Goal: Task Accomplishment & Management: Use online tool/utility

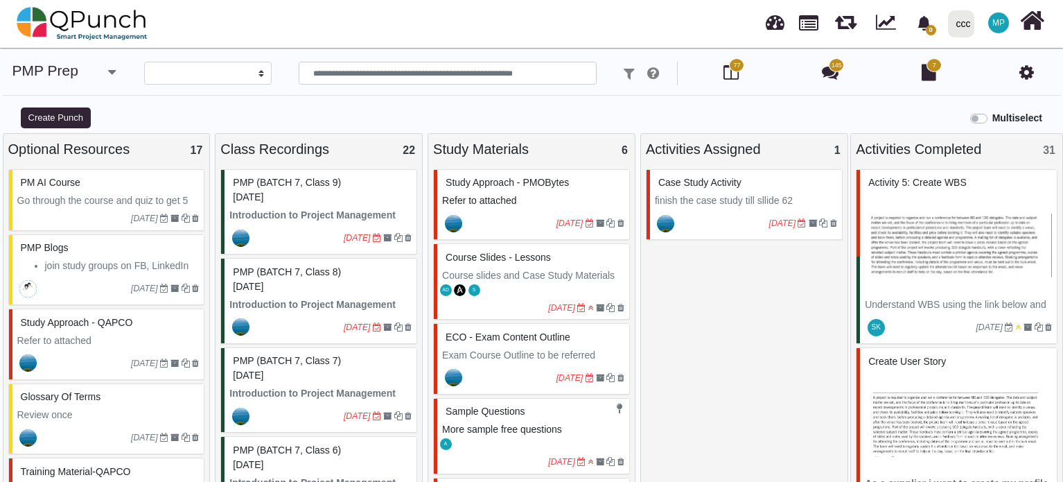
select select
click at [834, 69] on span "145" at bounding box center [837, 66] width 10 height 10
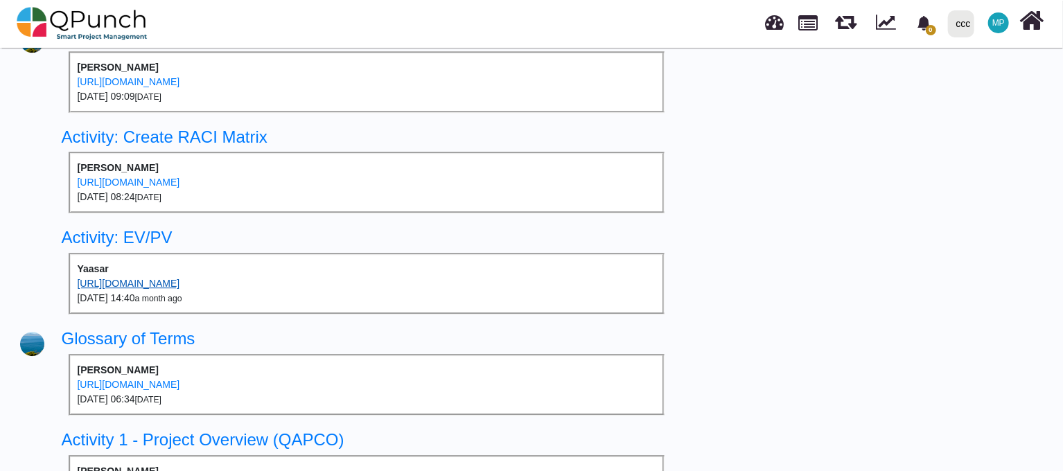
scroll to position [1455, 0]
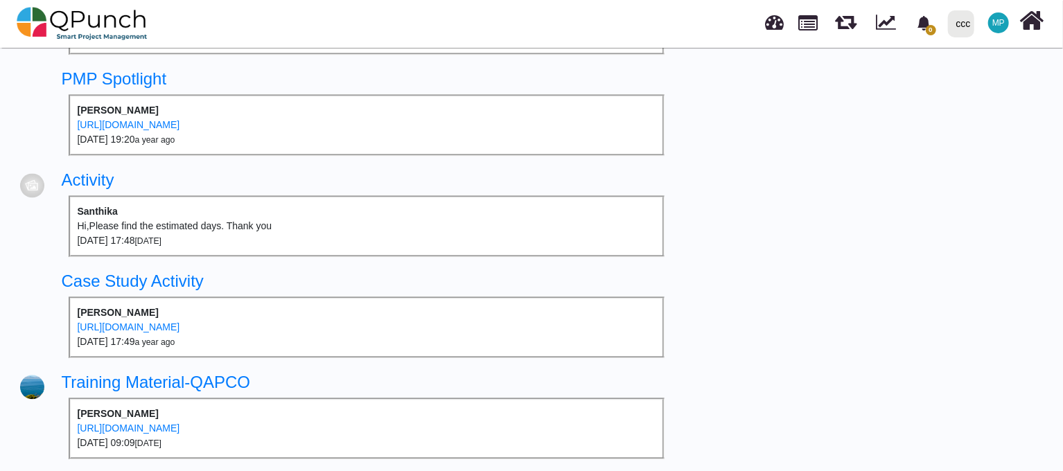
click at [39, 277] on div at bounding box center [32, 286] width 24 height 24
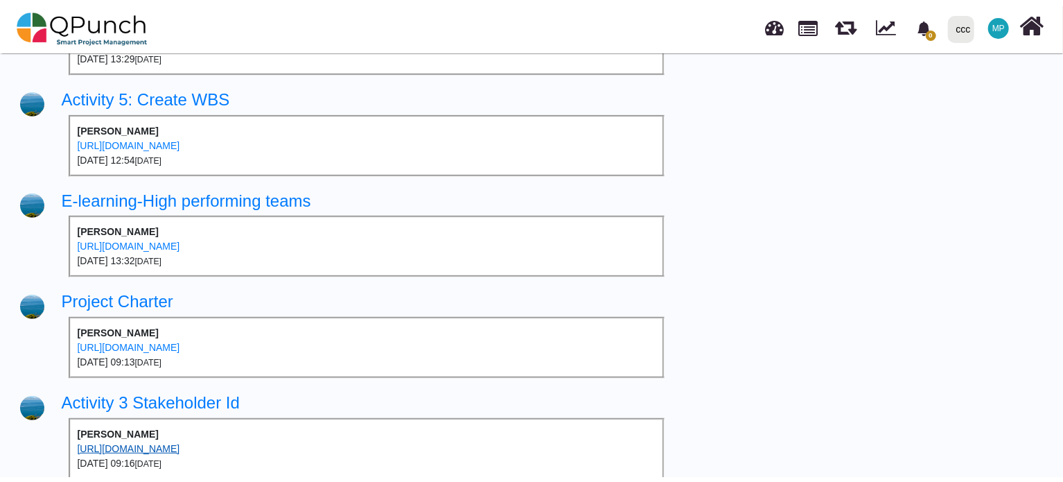
scroll to position [0, 0]
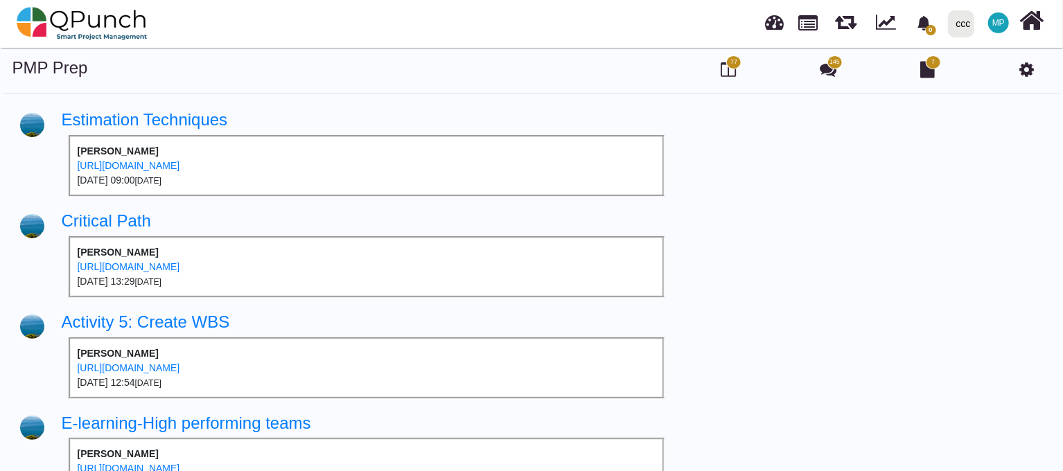
drag, startPoint x: 481, startPoint y: 79, endPoint x: 668, endPoint y: 19, distance: 196.4
click at [484, 79] on div at bounding box center [531, 70] width 353 height 25
click at [730, 74] on icon at bounding box center [728, 69] width 15 height 17
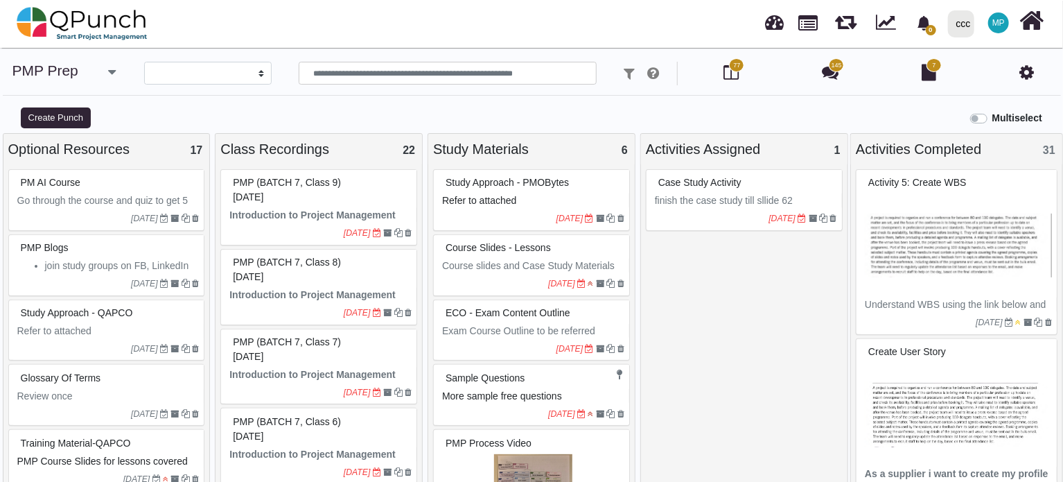
select select
